Goal: Task Accomplishment & Management: Manage account settings

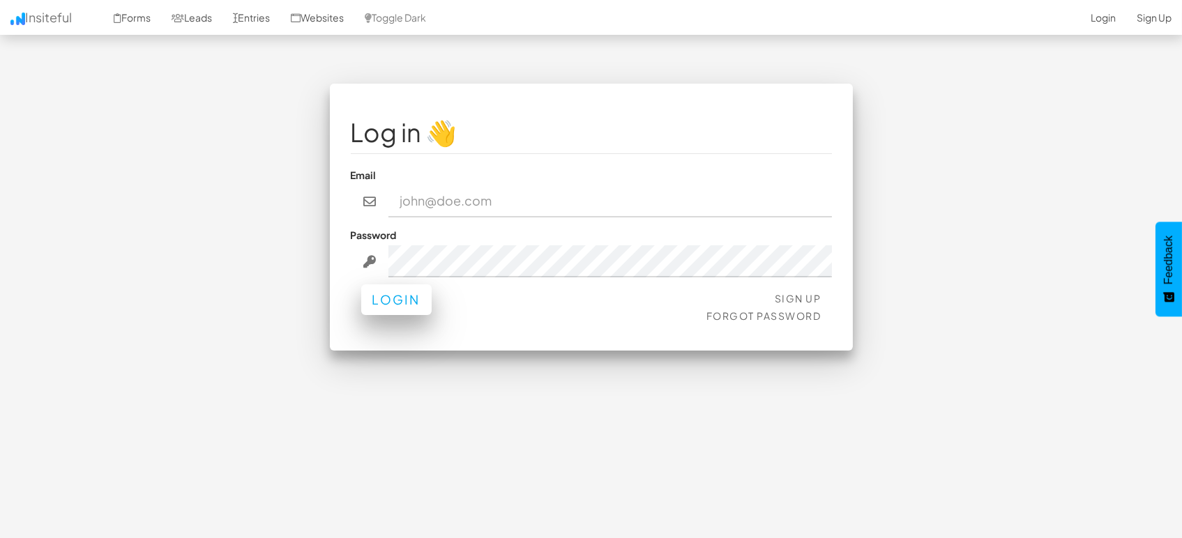
type input "marketing@mapsted.com"
click at [411, 293] on button "Login" at bounding box center [396, 300] width 70 height 31
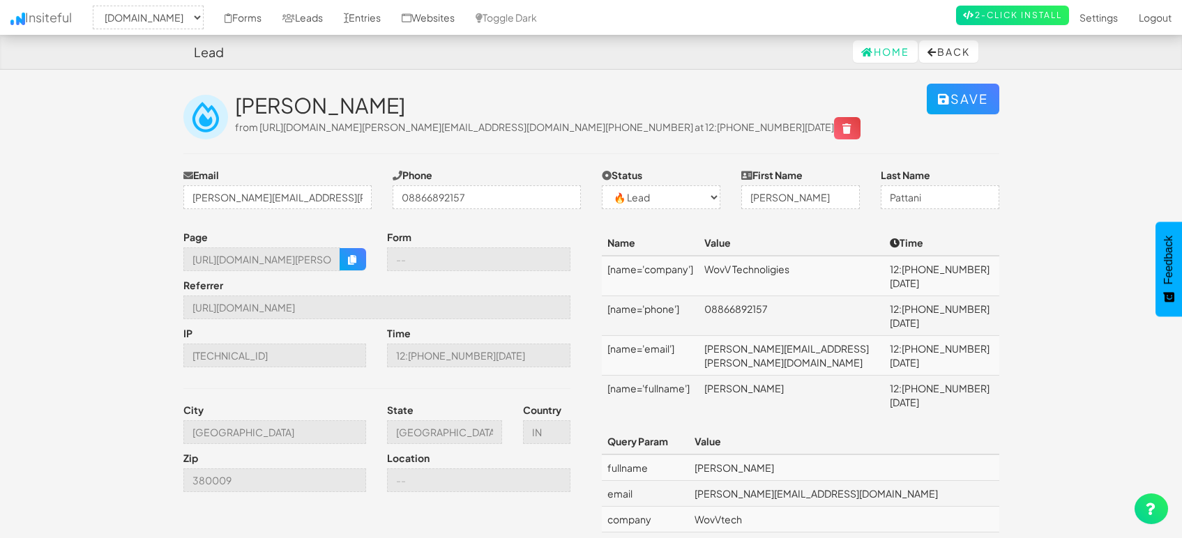
select select "1505"
select select "0"
click at [772, 336] on td "[PERSON_NAME][EMAIL_ADDRESS][PERSON_NAME][DOMAIN_NAME]" at bounding box center [792, 356] width 186 height 40
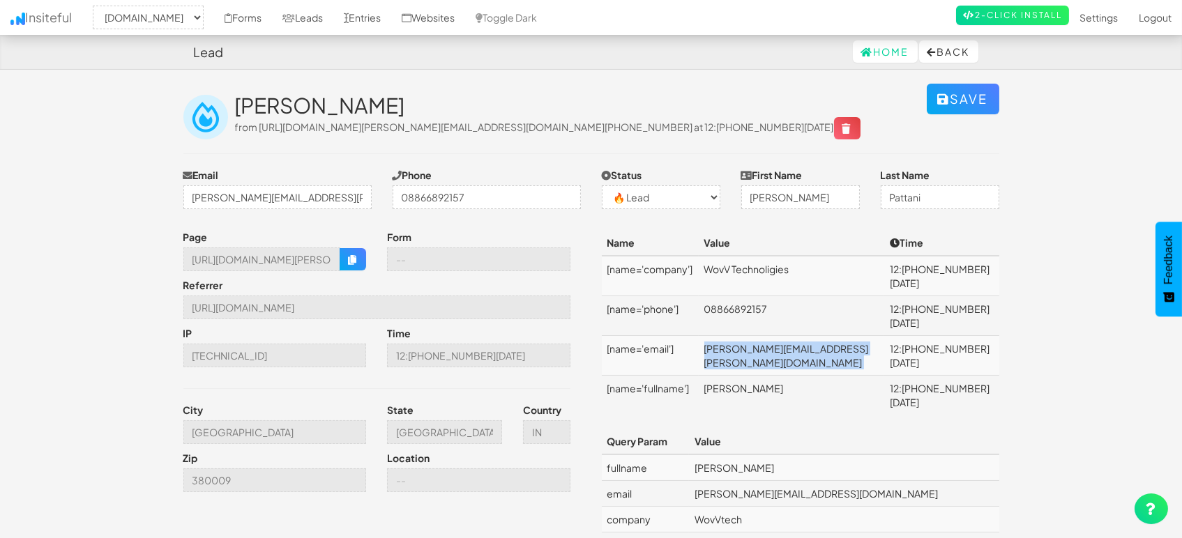
copy td "ankita.pattni@wovvtech.com"
click at [364, 319] on input "https://mapsted.com/en-gb" at bounding box center [376, 308] width 387 height 24
drag, startPoint x: 356, startPoint y: 278, endPoint x: 719, endPoint y: 50, distance: 428.4
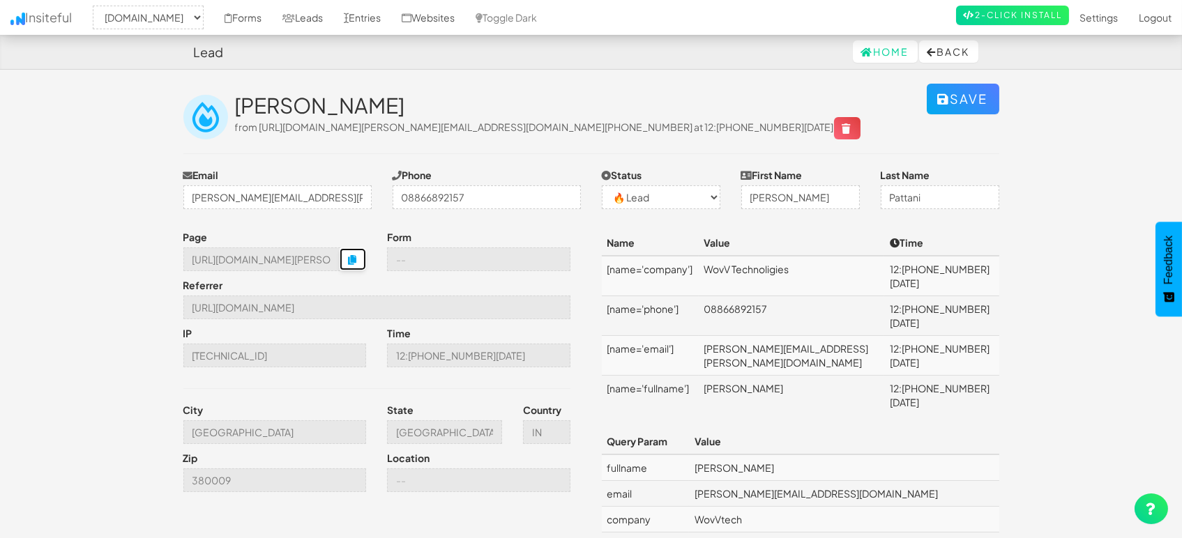
click at [356, 265] on icon "button" at bounding box center [353, 260] width 10 height 10
click at [287, 444] on input "Ahmedabad" at bounding box center [274, 433] width 183 height 24
click at [354, 22] on link "Entries" at bounding box center [362, 17] width 58 height 35
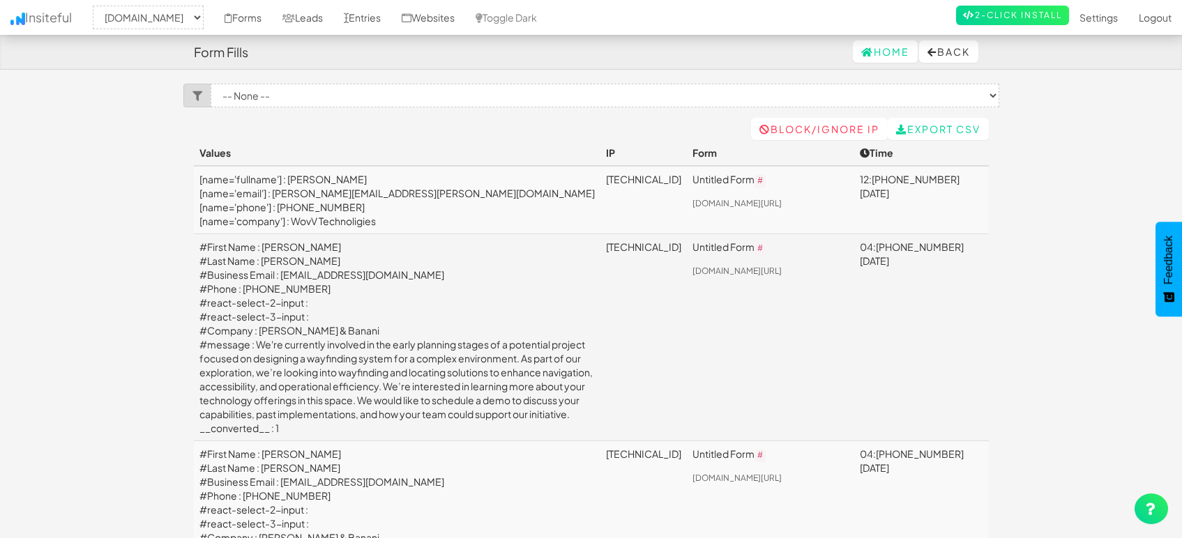
select select "1505"
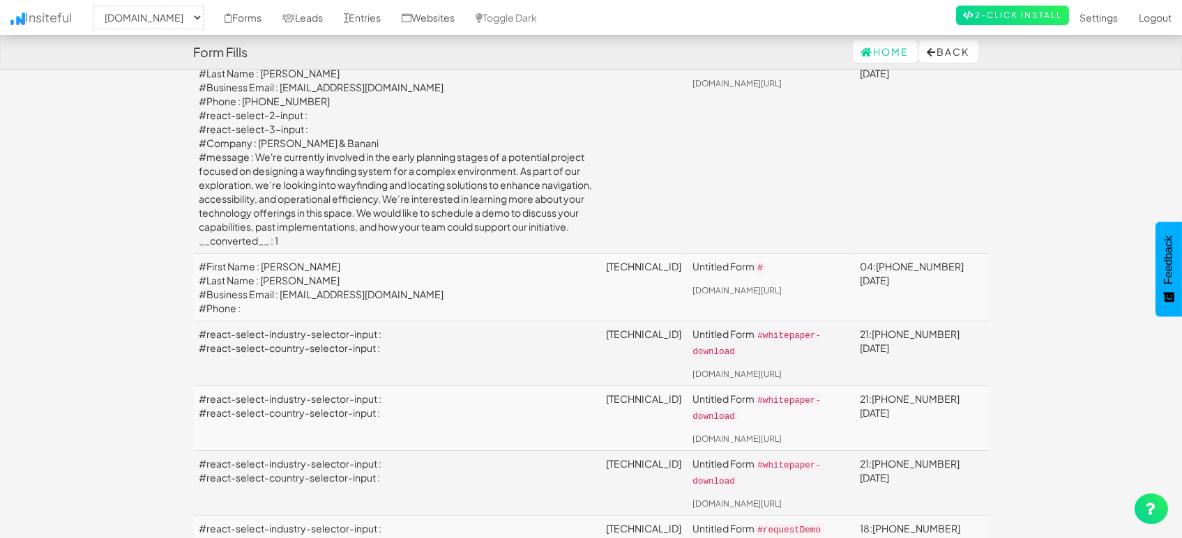
scroll to position [619, 0]
